Goal: Task Accomplishment & Management: Use online tool/utility

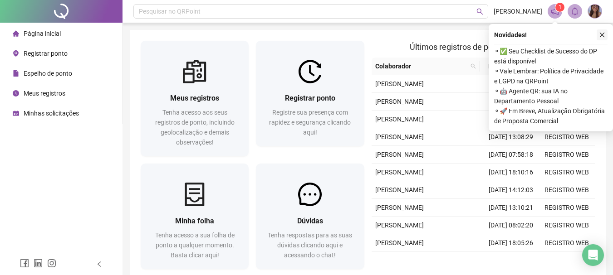
click at [598, 35] on button "button" at bounding box center [602, 34] width 11 height 11
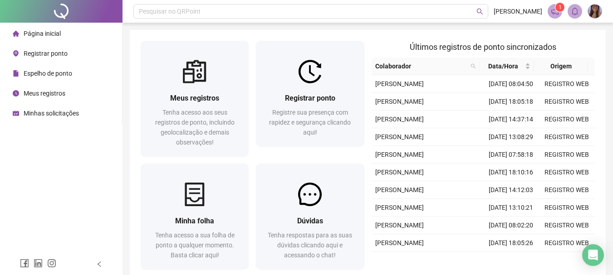
click at [586, 39] on div "Meus registros Tenha acesso aos seus registros de ponto, incluindo geolocalizaç…" at bounding box center [368, 157] width 476 height 254
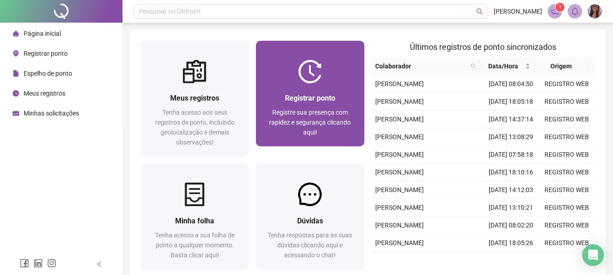
click at [296, 87] on div "Registrar ponto Registre sua presença com rapidez e segurança clicando aqui!" at bounding box center [310, 114] width 108 height 63
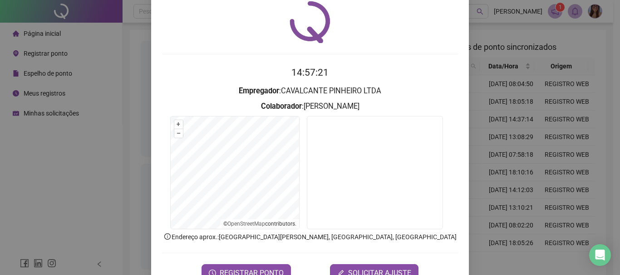
scroll to position [59, 0]
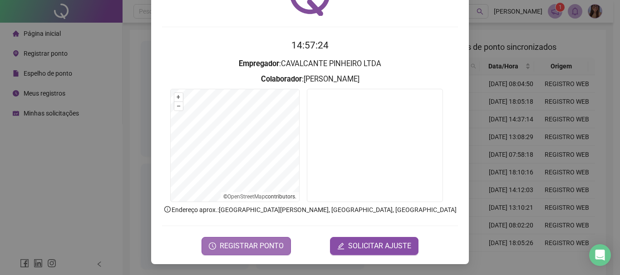
click at [256, 243] on span "REGISTRAR PONTO" at bounding box center [252, 246] width 64 height 11
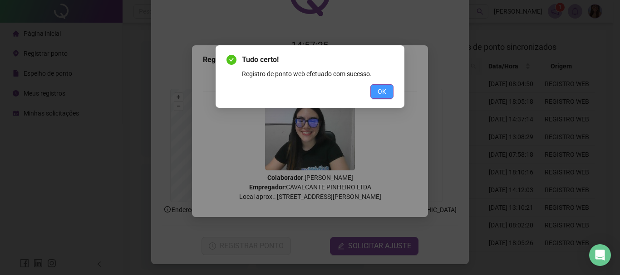
click at [386, 91] on button "OK" at bounding box center [381, 91] width 23 height 15
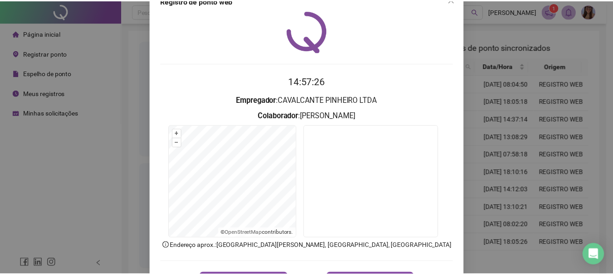
scroll to position [0, 0]
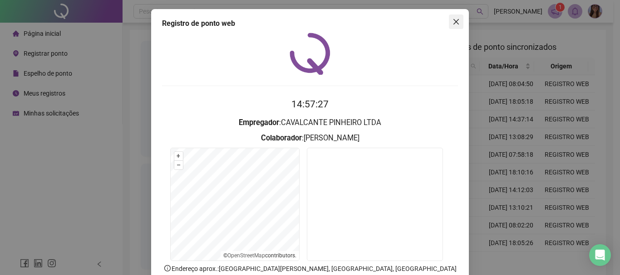
click at [454, 24] on icon "close" at bounding box center [455, 21] width 7 height 7
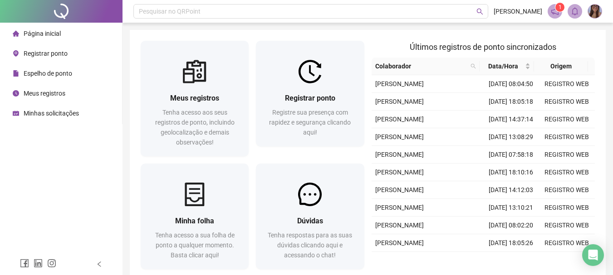
click at [452, 25] on div "Pesquisar no QRPoint [PERSON_NAME] 1 Meus registros Tenha acesso aos seus regis…" at bounding box center [368, 161] width 491 height 323
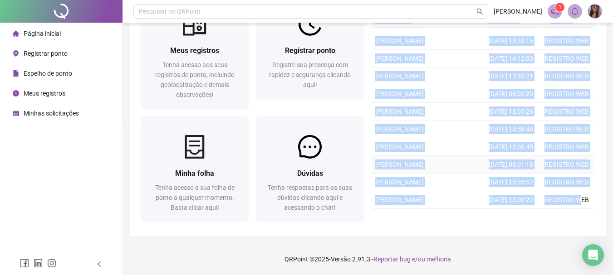
scroll to position [234, 0]
drag, startPoint x: 396, startPoint y: 47, endPoint x: 583, endPoint y: 197, distance: 240.2
click at [583, 197] on div "Últimos registros de ponto sincronizados Colaborador Data/Hora Origem [PERSON_N…" at bounding box center [483, 109] width 231 height 232
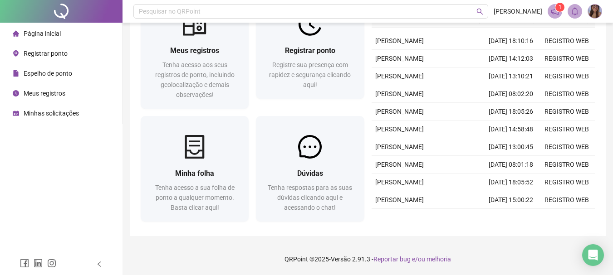
click at [535, 252] on footer "QRPoint © 2025 - Versão 2.91.3 - Reportar bug e/ou melhoria" at bounding box center [368, 260] width 491 height 32
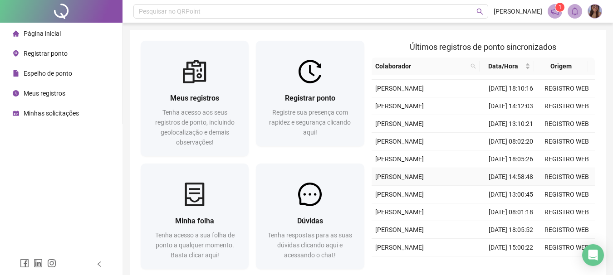
scroll to position [0, 0]
